Goal: Task Accomplishment & Management: Manage account settings

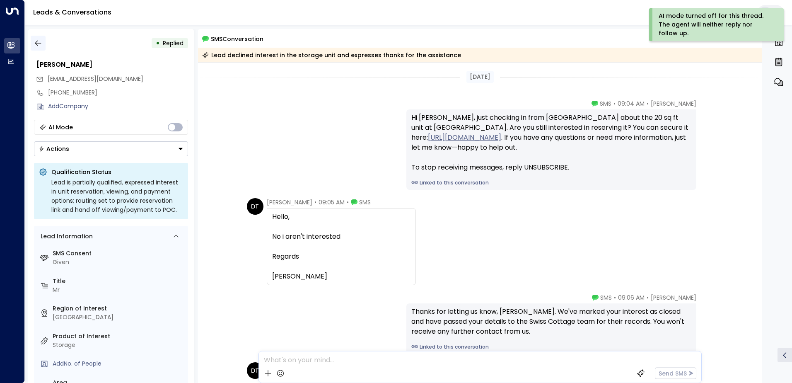
click at [34, 46] on icon "button" at bounding box center [38, 43] width 8 height 8
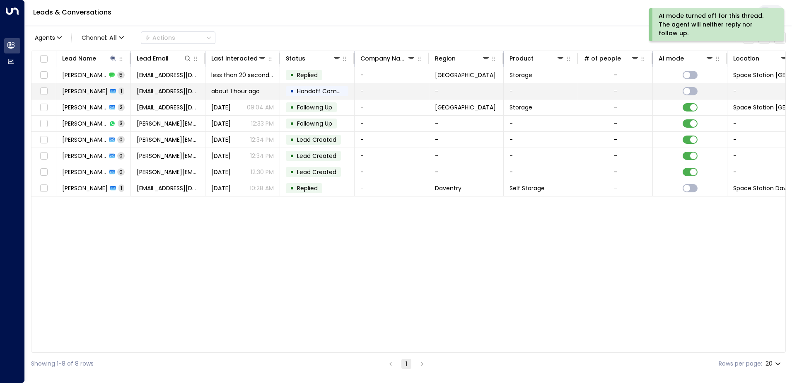
click at [94, 90] on span "[PERSON_NAME]" at bounding box center [85, 91] width 46 height 8
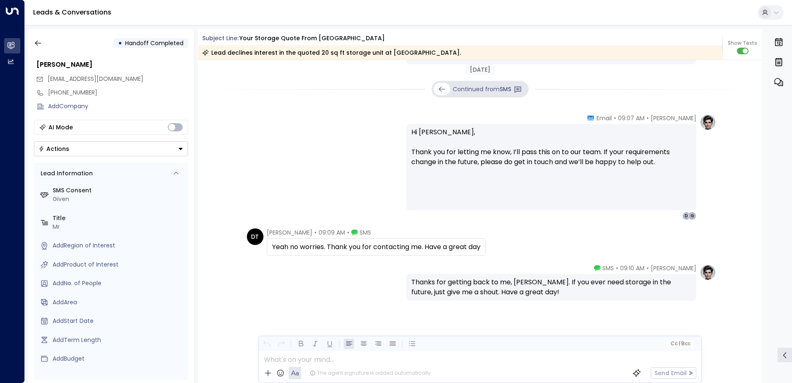
scroll to position [288, 0]
click at [37, 43] on icon "button" at bounding box center [38, 43] width 8 height 8
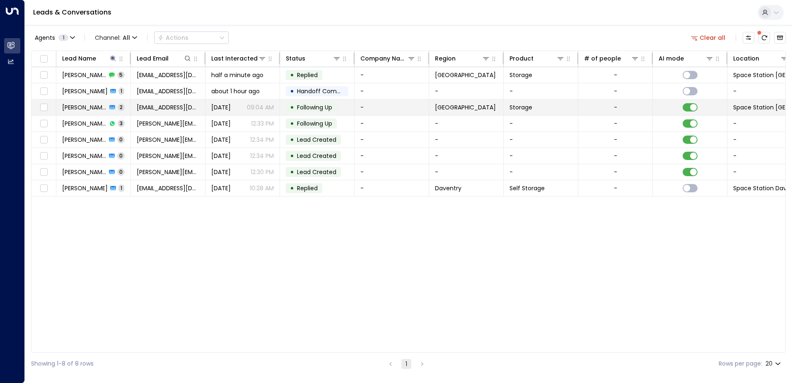
click at [165, 111] on td "[EMAIL_ADDRESS][DOMAIN_NAME]" at bounding box center [168, 107] width 75 height 16
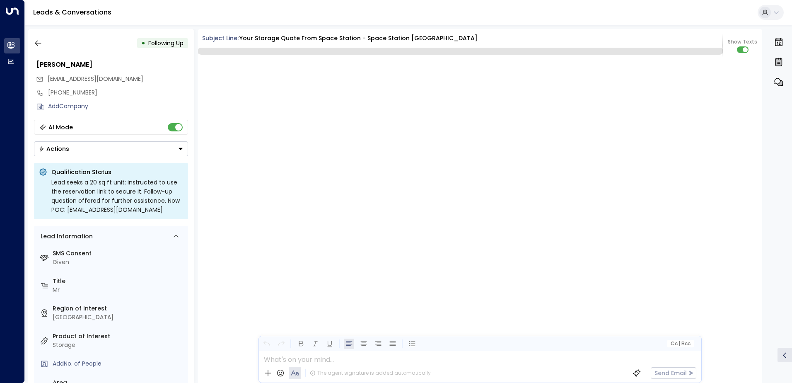
scroll to position [1036, 0]
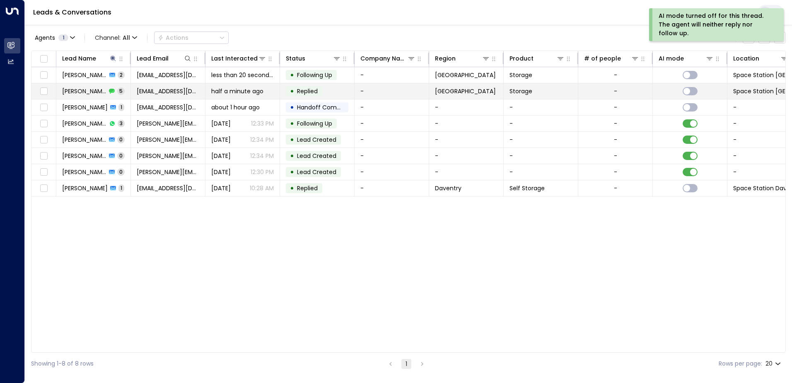
click at [302, 92] on span "Replied" at bounding box center [307, 91] width 21 height 8
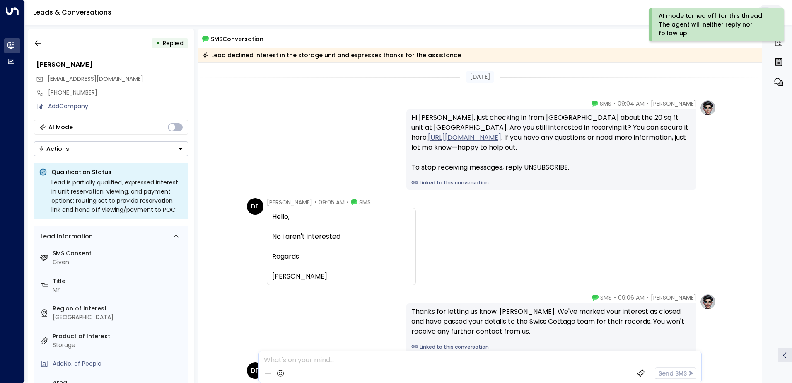
scroll to position [134, 0]
